Goal: Task Accomplishment & Management: Complete application form

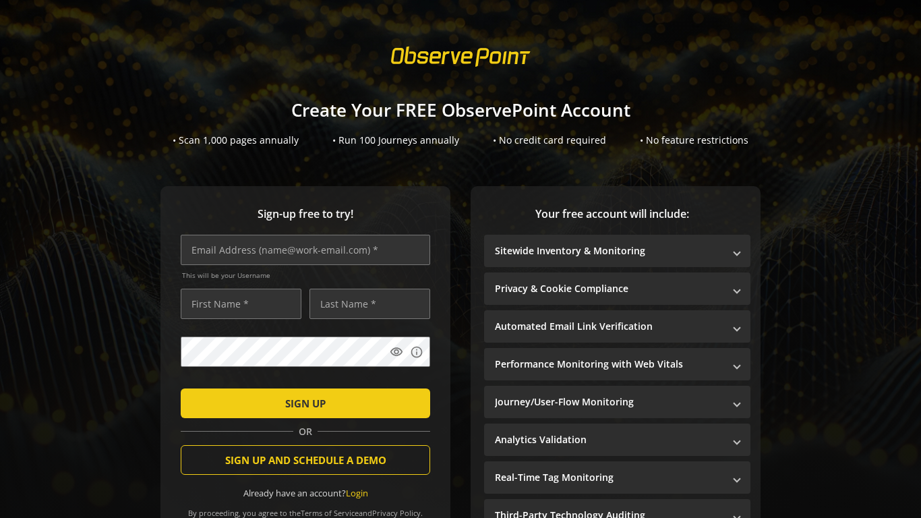
scroll to position [105, 0]
